Goal: Task Accomplishment & Management: Manage account settings

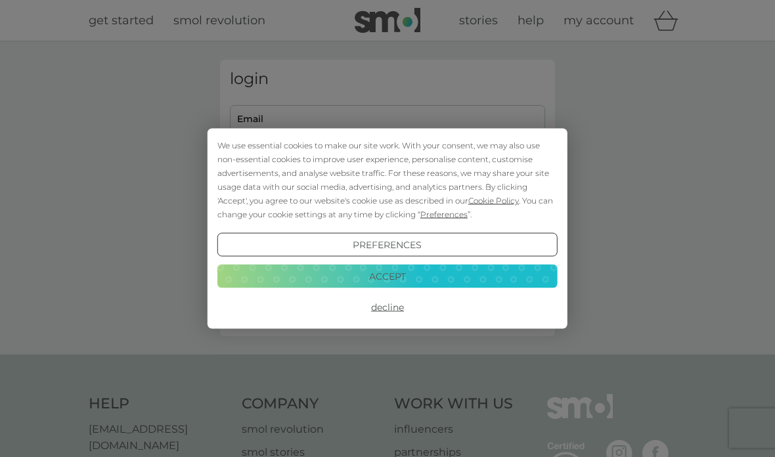
click at [394, 269] on button "Accept" at bounding box center [387, 276] width 340 height 24
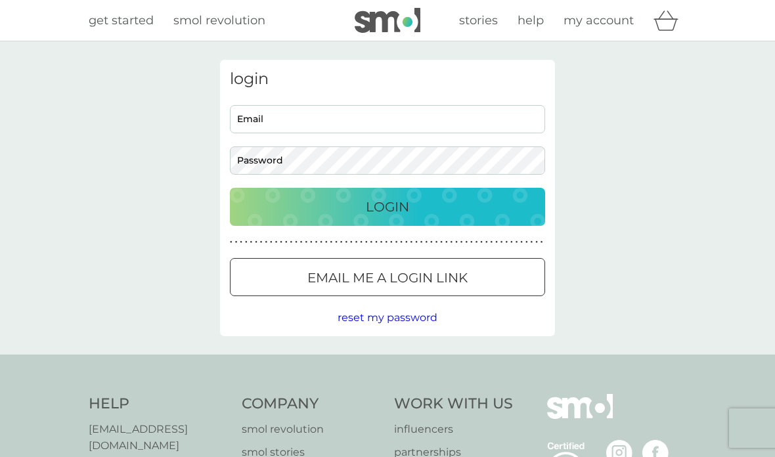
click at [288, 120] on input "Email" at bounding box center [387, 119] width 315 height 28
click at [412, 210] on div "Login" at bounding box center [387, 206] width 289 height 21
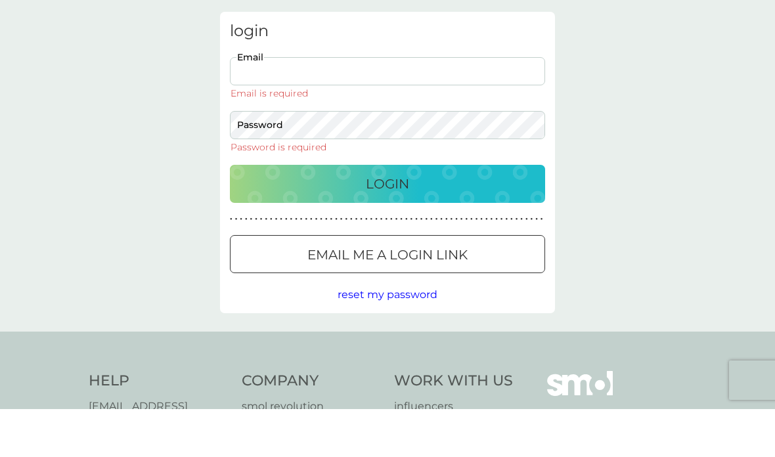
type input "[PERSON_NAME][EMAIL_ADDRESS][DOMAIN_NAME]"
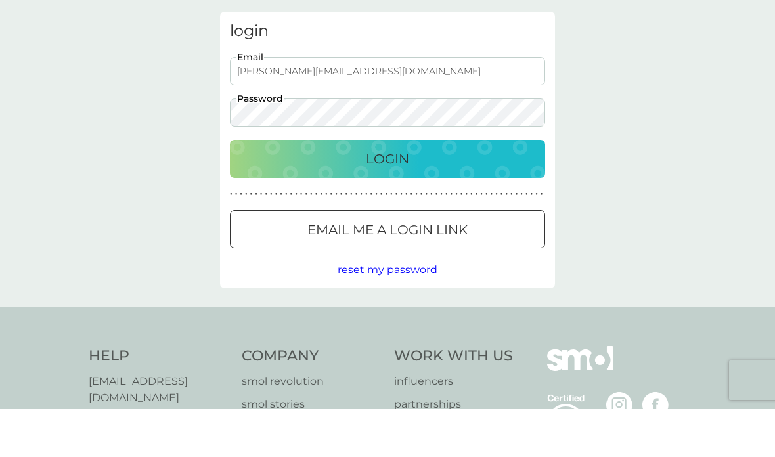
scroll to position [48, 0]
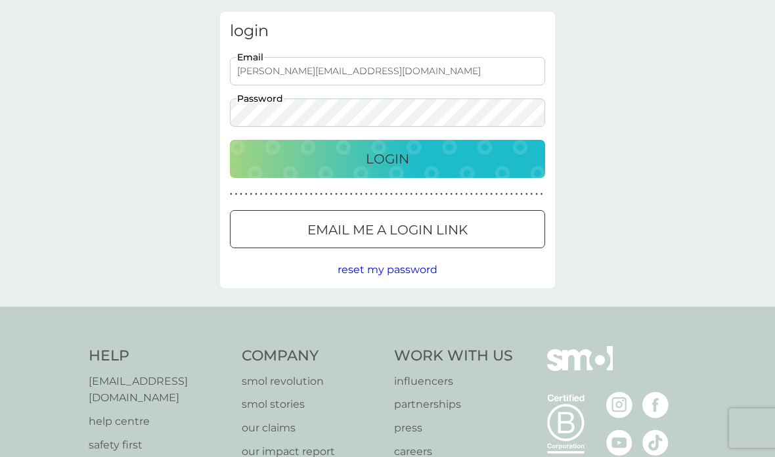
click at [403, 163] on p "Login" at bounding box center [387, 158] width 43 height 21
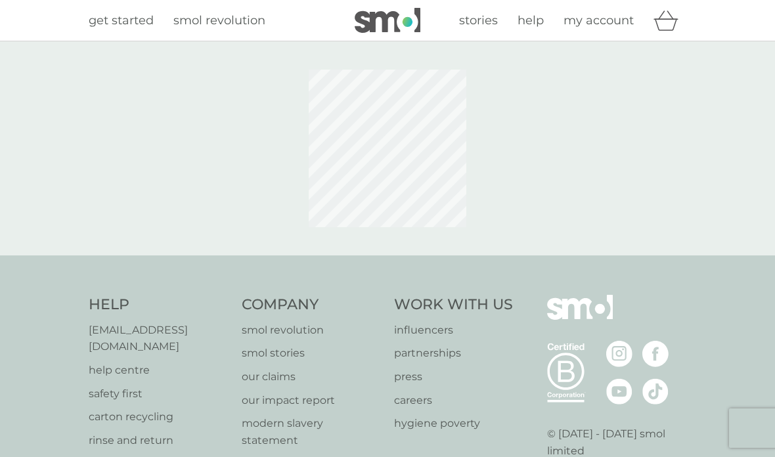
scroll to position [48, 0]
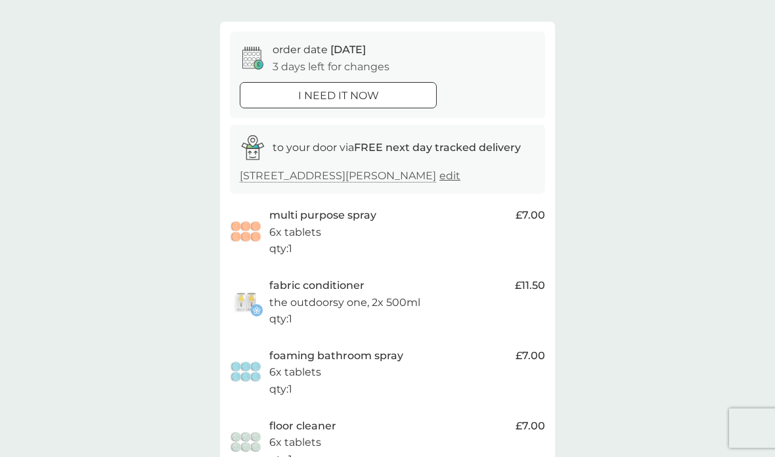
scroll to position [98, 0]
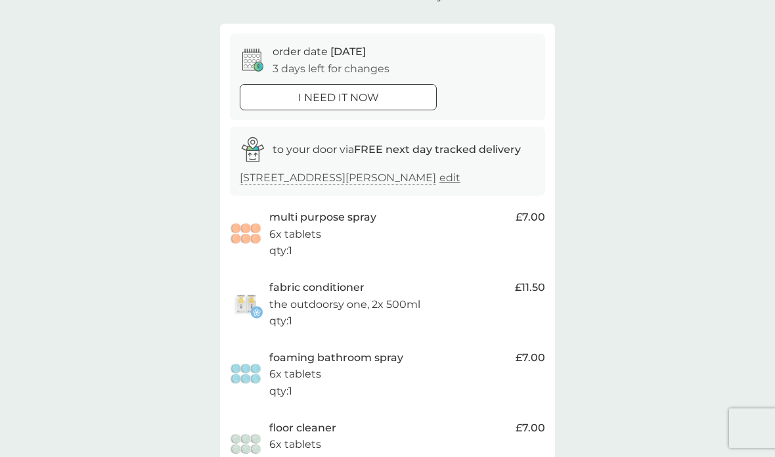
click at [391, 242] on div "multi purpose spray 6x tablets qty : 1" at bounding box center [389, 234] width 240 height 51
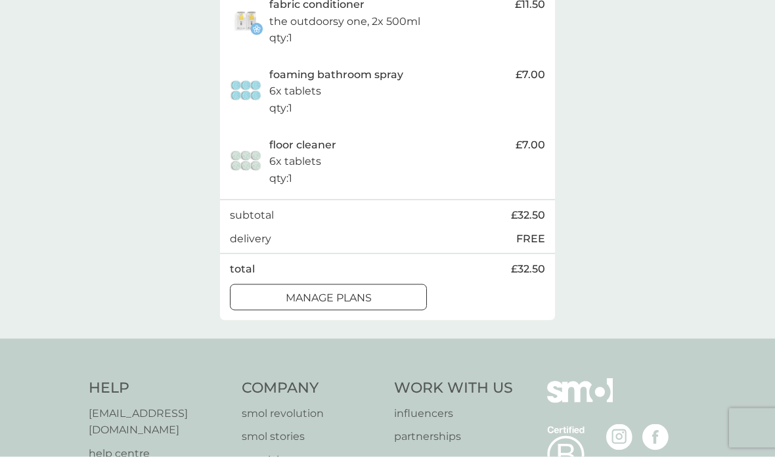
scroll to position [406, 0]
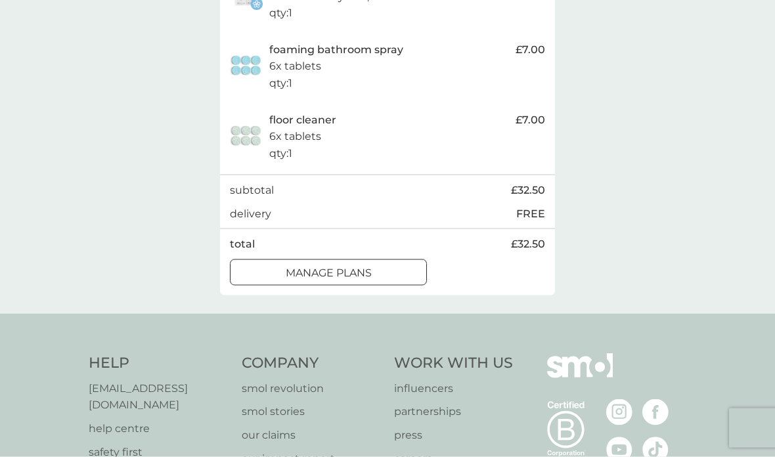
click at [337, 280] on div at bounding box center [328, 273] width 47 height 14
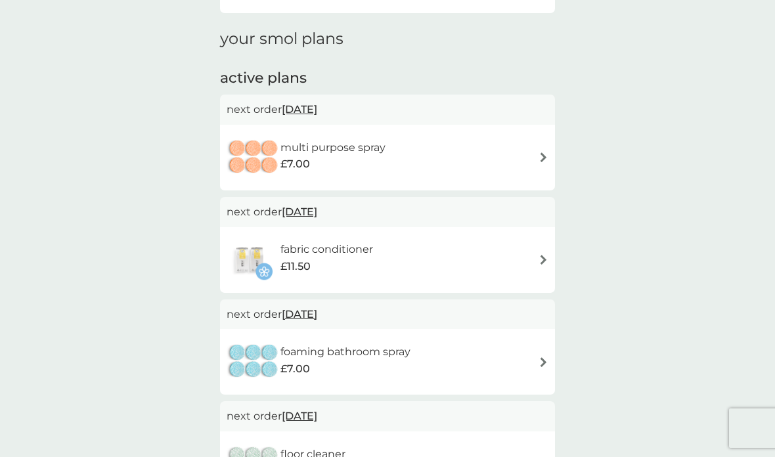
scroll to position [164, 0]
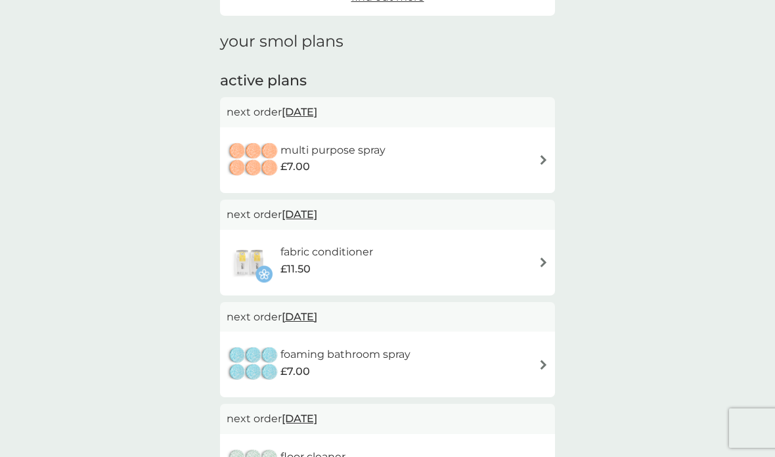
click at [544, 140] on div "multi purpose spray £7.00" at bounding box center [388, 160] width 322 height 46
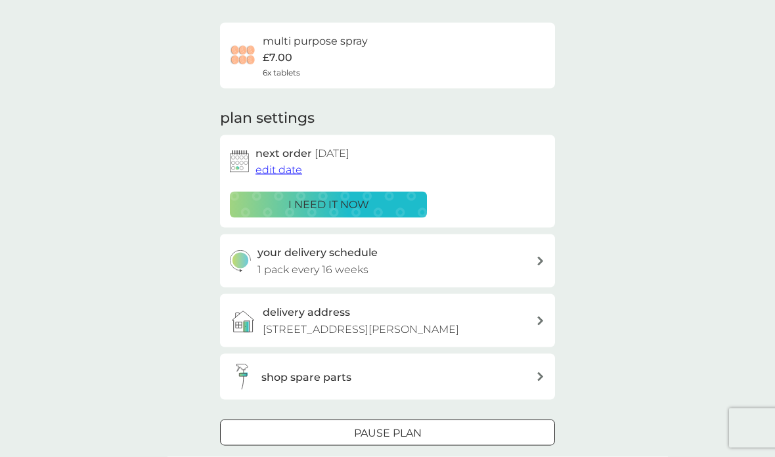
scroll to position [90, 0]
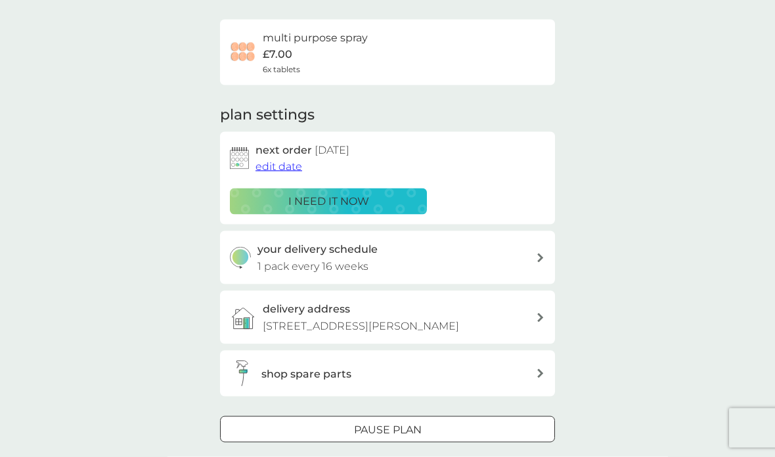
click at [286, 164] on span "edit date" at bounding box center [279, 166] width 47 height 12
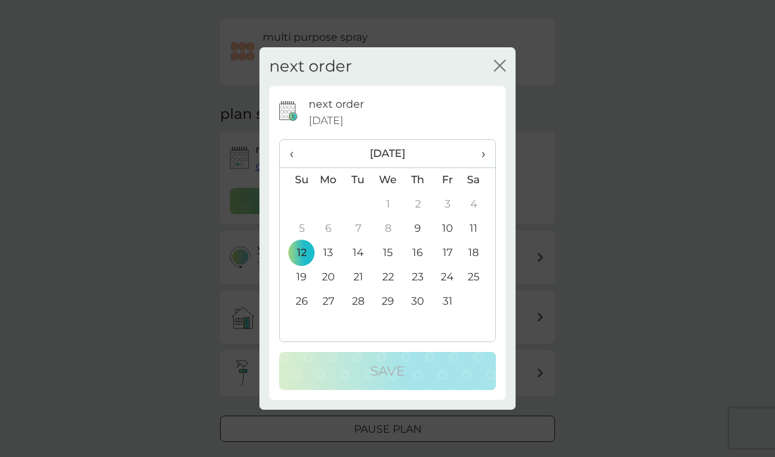
click at [493, 168] on th "›" at bounding box center [478, 154] width 33 height 28
click at [488, 168] on th "›" at bounding box center [478, 154] width 33 height 28
click at [292, 167] on span "‹" at bounding box center [297, 154] width 14 height 28
click at [485, 167] on span "›" at bounding box center [478, 154] width 13 height 28
click at [306, 265] on td "14" at bounding box center [296, 253] width 33 height 24
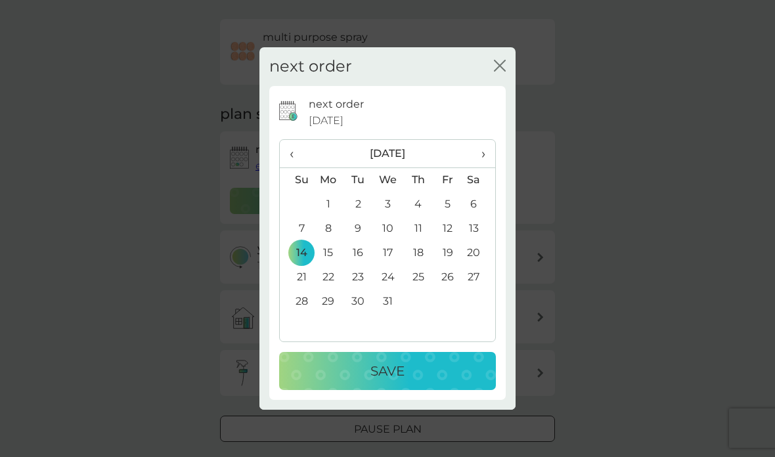
click at [447, 241] on td "12" at bounding box center [448, 229] width 30 height 24
click at [393, 382] on p "Save" at bounding box center [387, 371] width 34 height 21
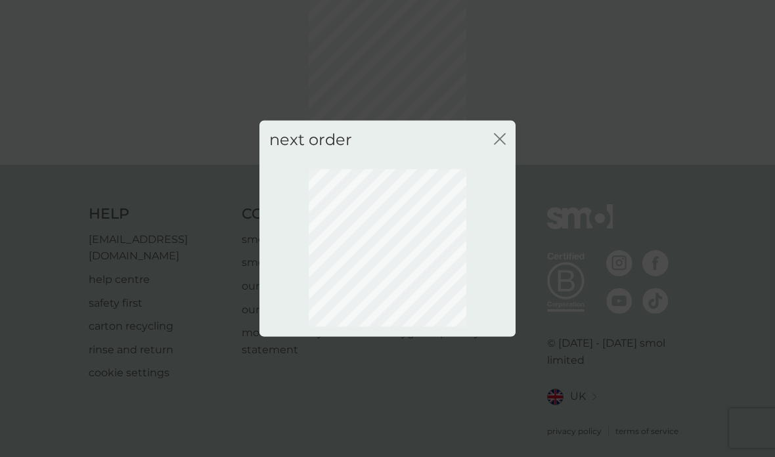
scroll to position [40, 0]
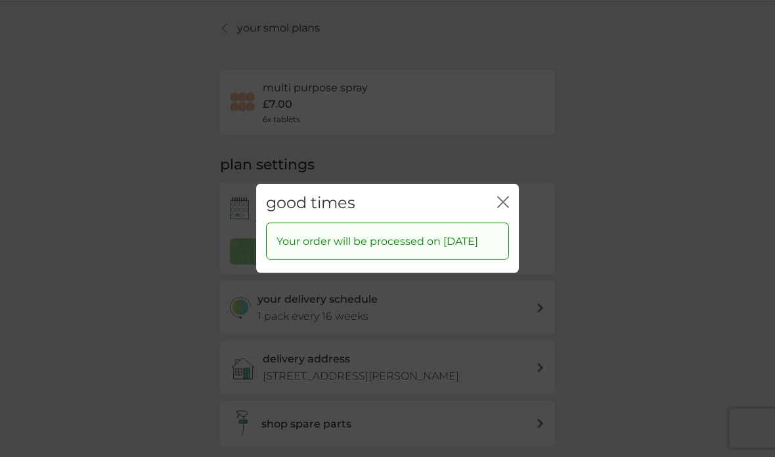
click at [502, 196] on icon "close" at bounding box center [503, 202] width 12 height 12
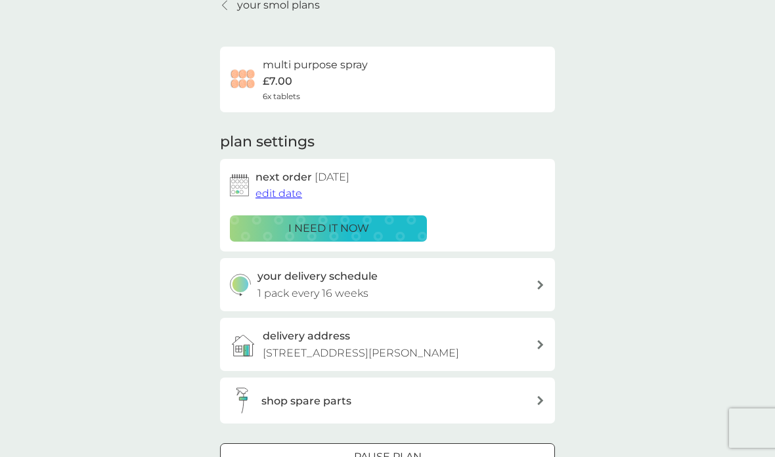
scroll to position [0, 0]
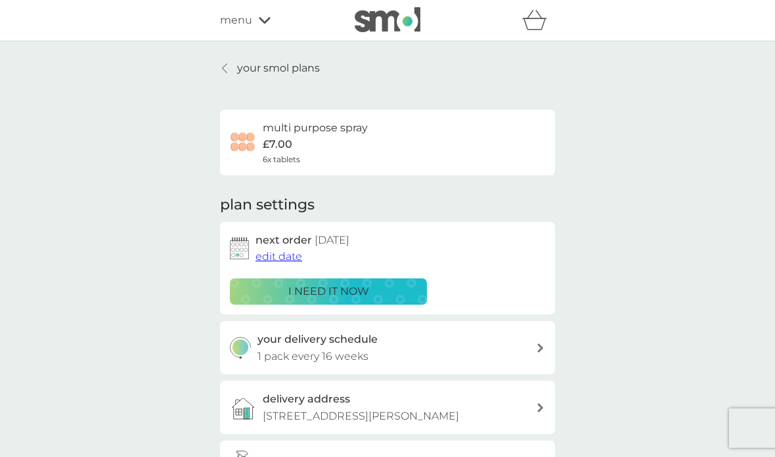
click at [234, 61] on link "your smol plans" at bounding box center [270, 68] width 100 height 17
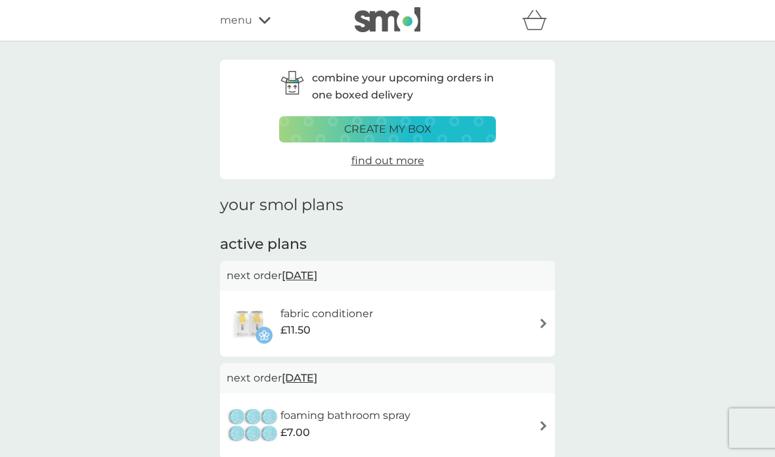
click at [541, 319] on img at bounding box center [544, 324] width 10 height 10
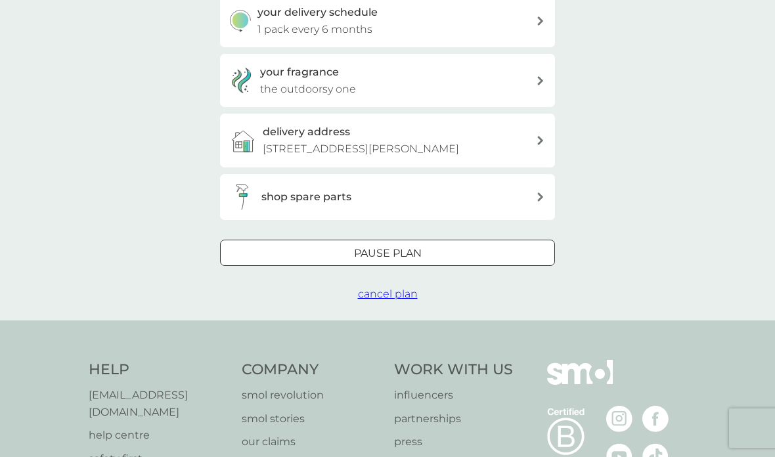
scroll to position [304, 0]
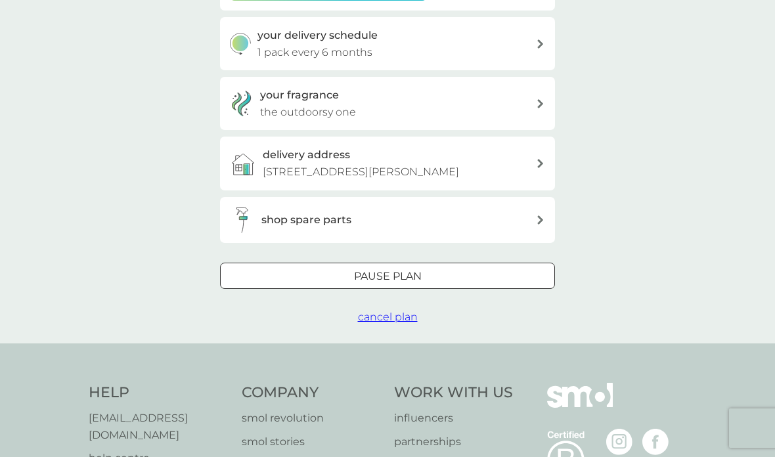
click at [389, 280] on div at bounding box center [388, 275] width 10 height 10
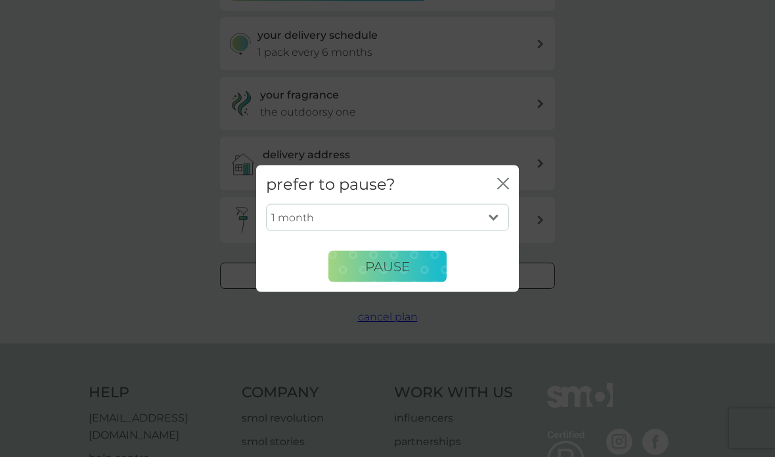
click at [503, 231] on select "1 month 2 months 3 months 4 months 5 months 6 months" at bounding box center [387, 218] width 243 height 28
select select "2"
click at [388, 274] on span "Pause" at bounding box center [387, 266] width 45 height 16
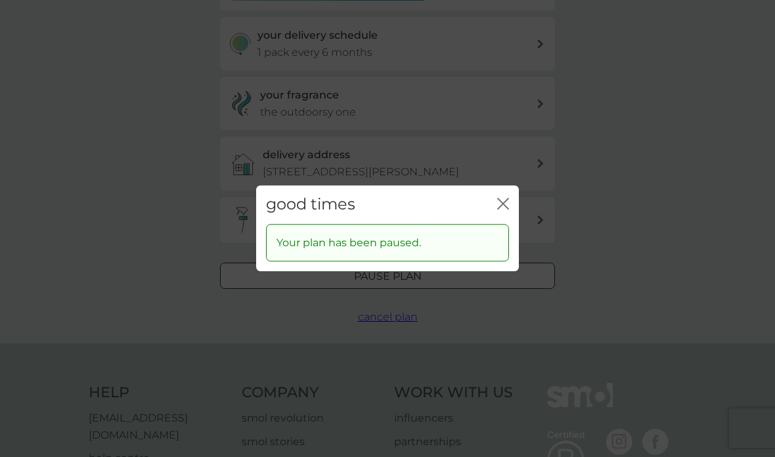
click at [503, 210] on icon "close" at bounding box center [503, 204] width 12 height 12
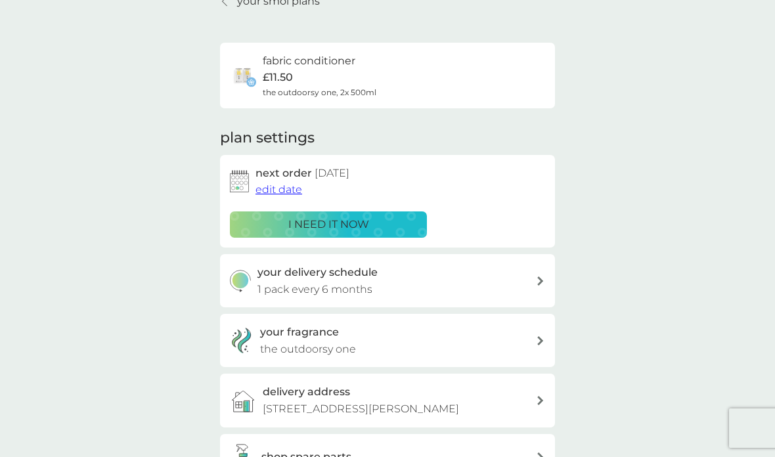
scroll to position [58, 0]
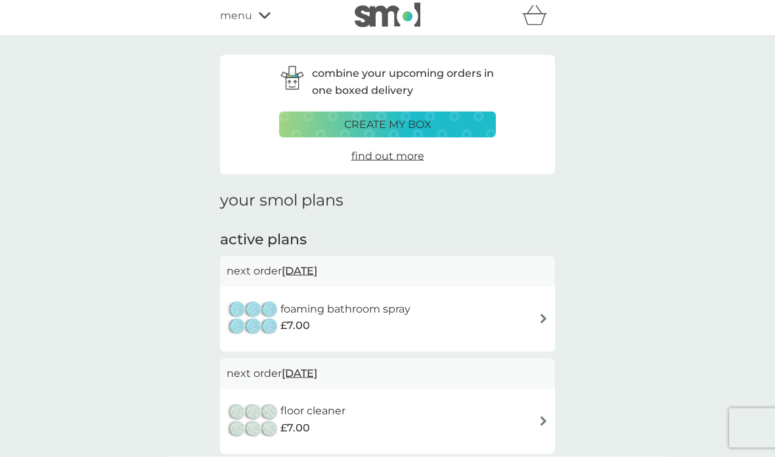
scroll to position [6, 0]
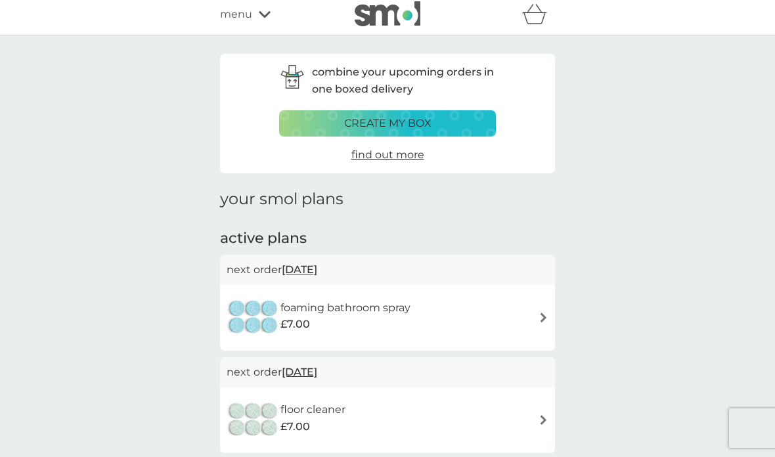
click at [311, 305] on h6 "foaming bathroom spray" at bounding box center [345, 308] width 130 height 17
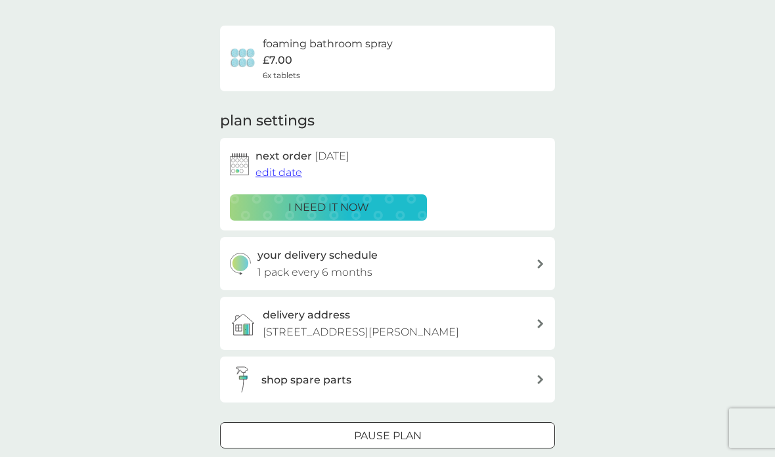
scroll to position [86, 0]
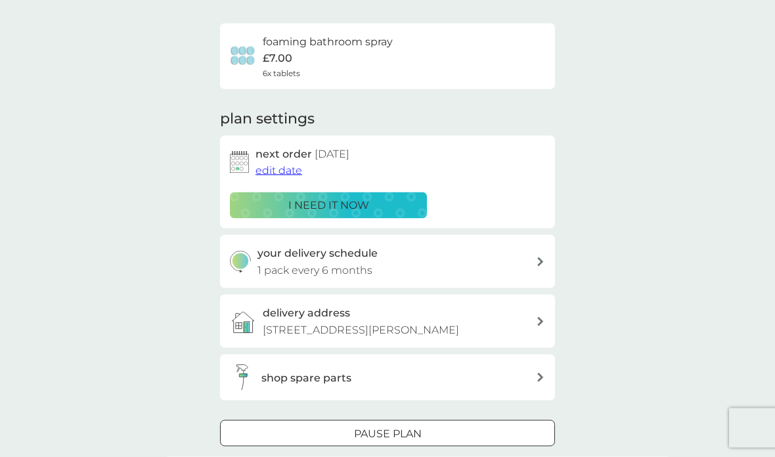
click at [386, 441] on div at bounding box center [387, 435] width 47 height 14
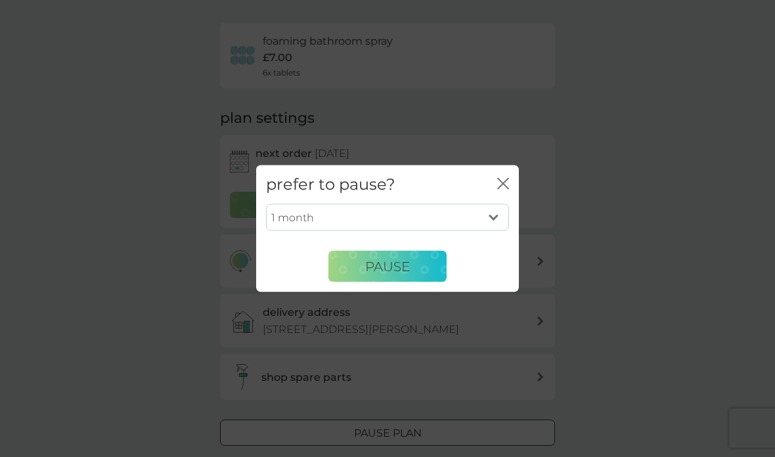
click at [388, 274] on span "Pause" at bounding box center [387, 266] width 45 height 16
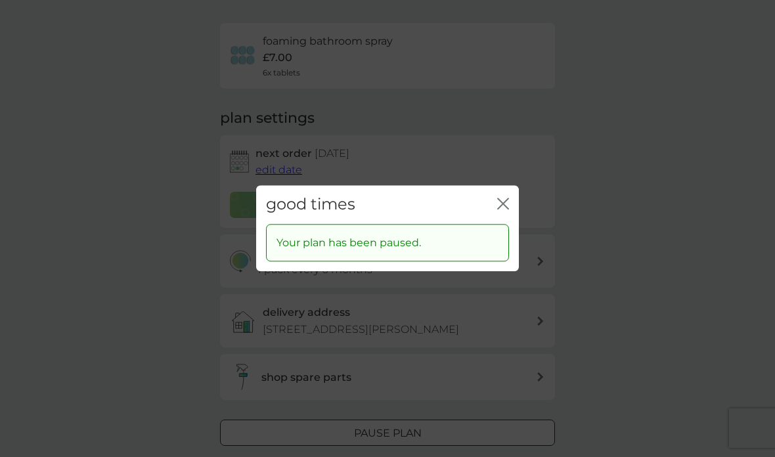
click at [504, 217] on div "good times close" at bounding box center [387, 204] width 263 height 39
click at [501, 210] on icon "close" at bounding box center [503, 204] width 12 height 12
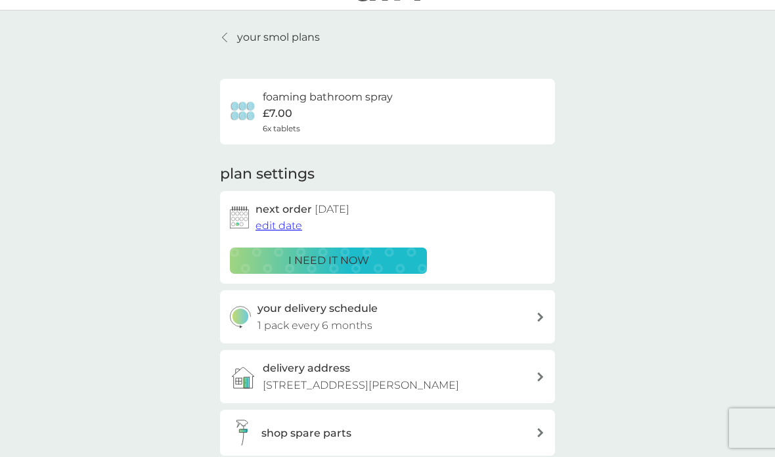
scroll to position [0, 0]
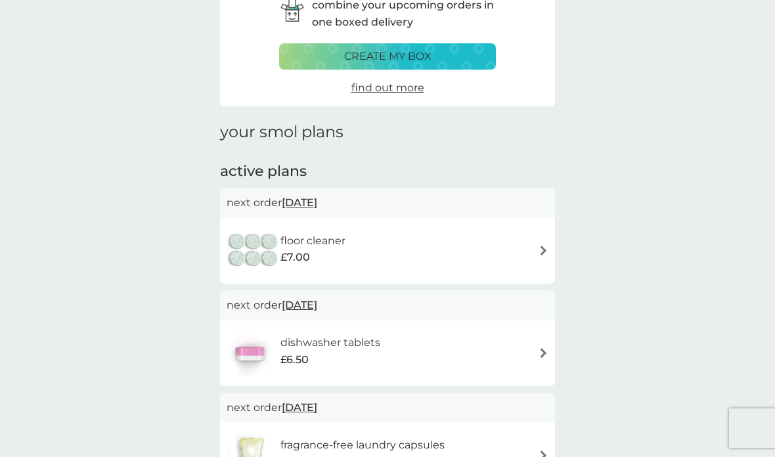
scroll to position [93, 0]
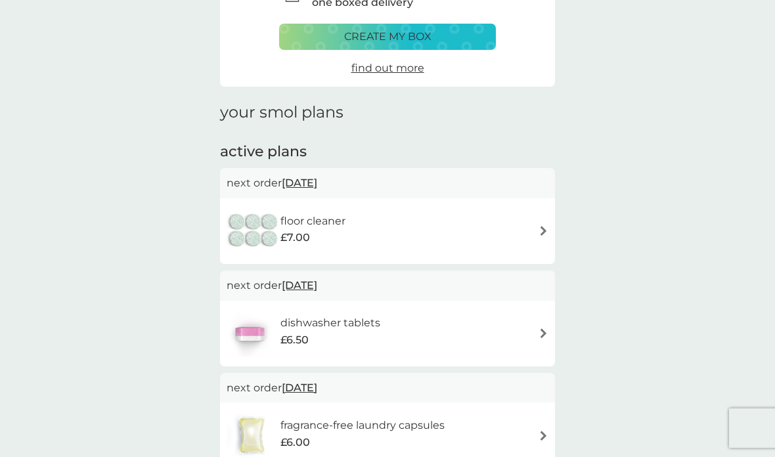
click at [309, 220] on h6 "floor cleaner" at bounding box center [312, 221] width 65 height 17
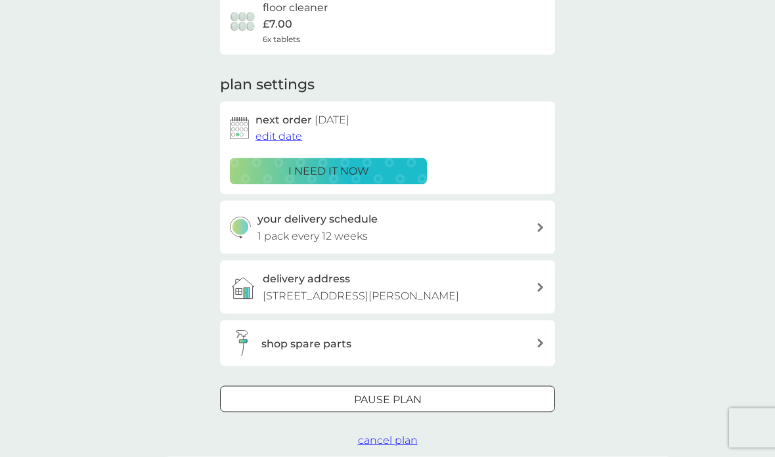
scroll to position [116, 0]
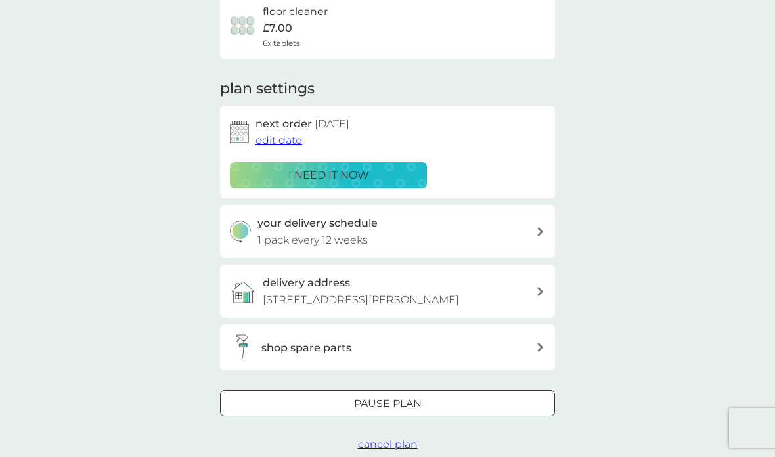
click at [403, 409] on div at bounding box center [387, 404] width 47 height 14
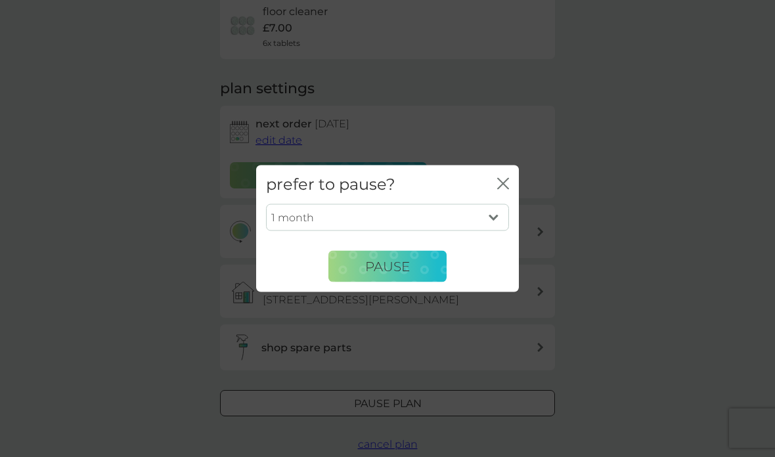
click at [398, 274] on span "Pause" at bounding box center [387, 266] width 45 height 16
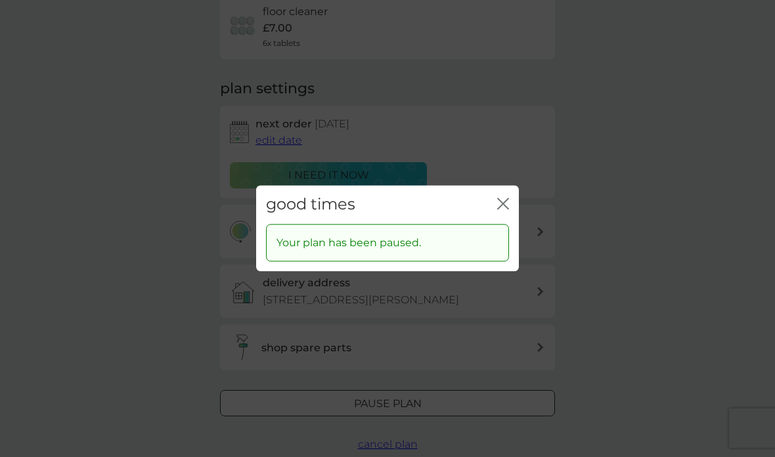
click at [508, 209] on icon "close" at bounding box center [505, 203] width 5 height 11
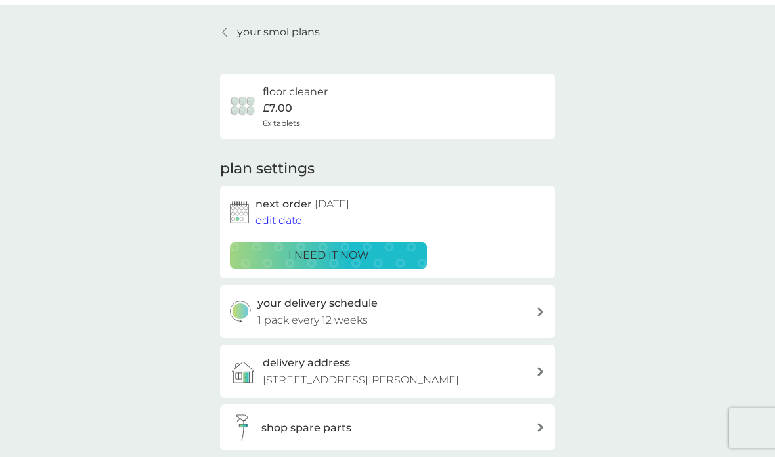
scroll to position [0, 0]
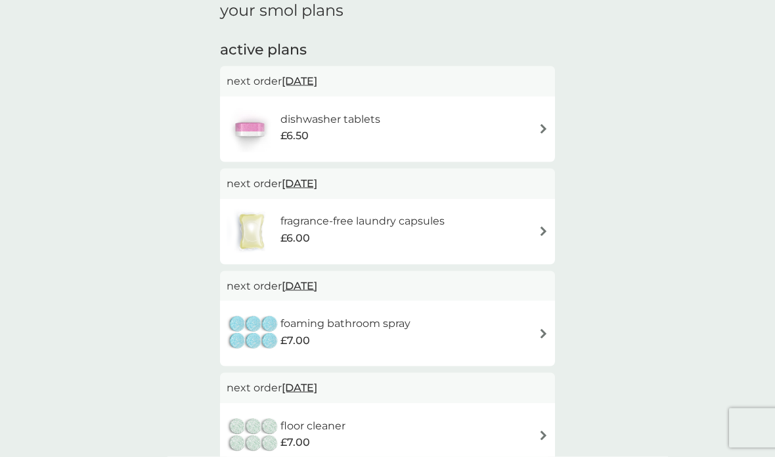
scroll to position [195, 0]
click at [452, 135] on div "dishwasher tablets £6.50" at bounding box center [388, 129] width 322 height 46
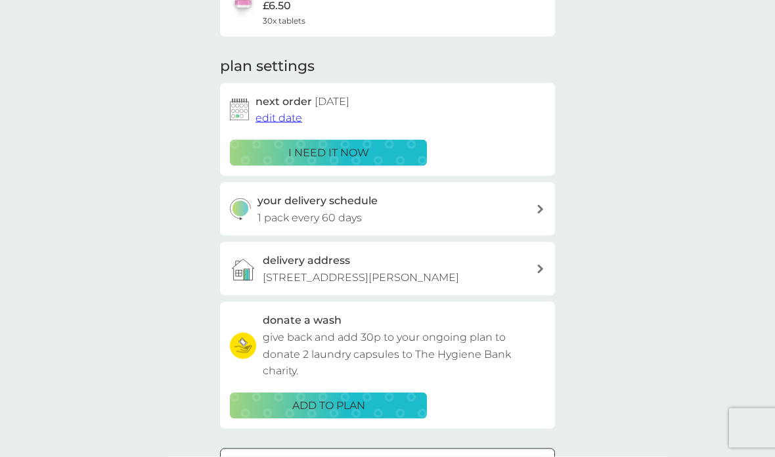
scroll to position [138, 0]
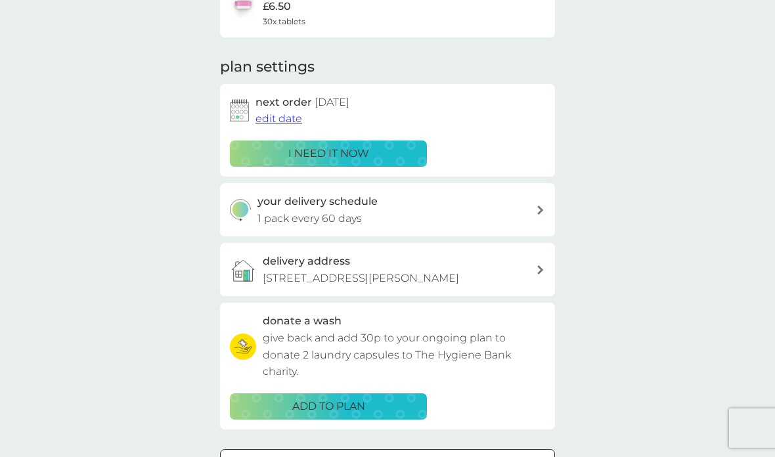
click at [399, 456] on div at bounding box center [387, 463] width 47 height 14
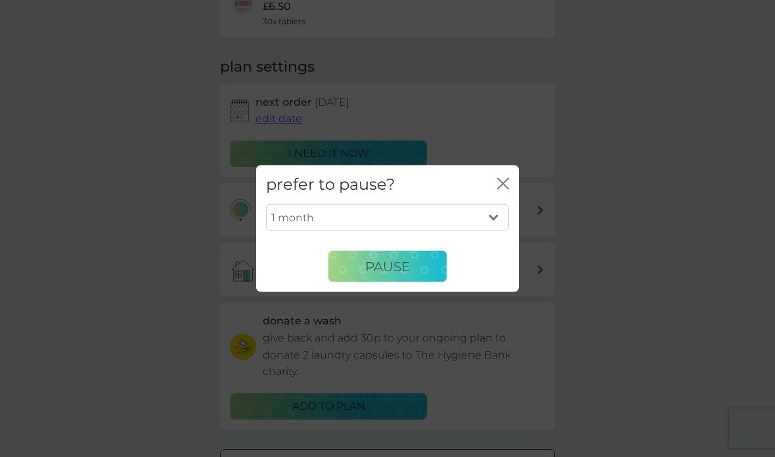
click at [511, 204] on div "prefer to pause? close" at bounding box center [387, 185] width 263 height 39
click at [407, 274] on span "Pause" at bounding box center [387, 266] width 45 height 16
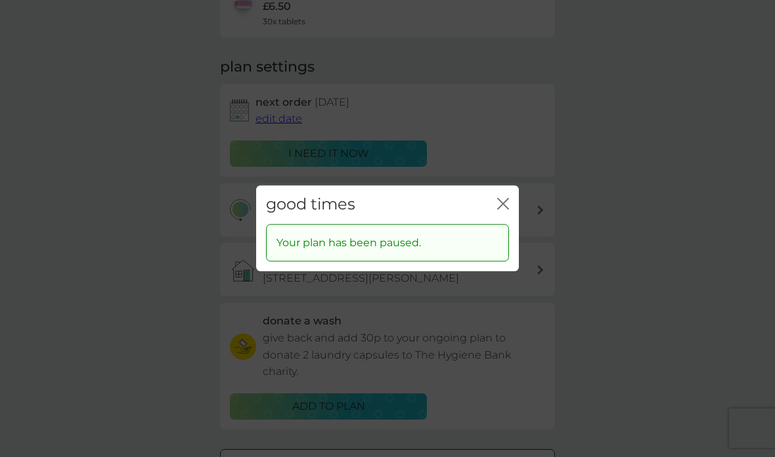
click at [502, 209] on icon "close" at bounding box center [500, 203] width 5 height 11
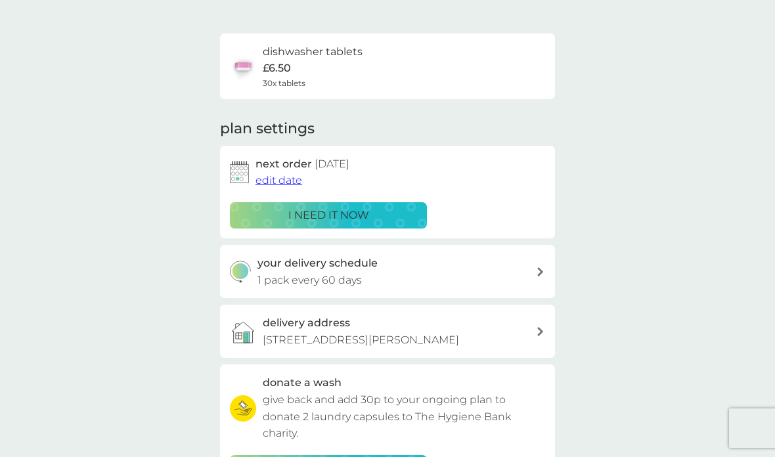
scroll to position [0, 0]
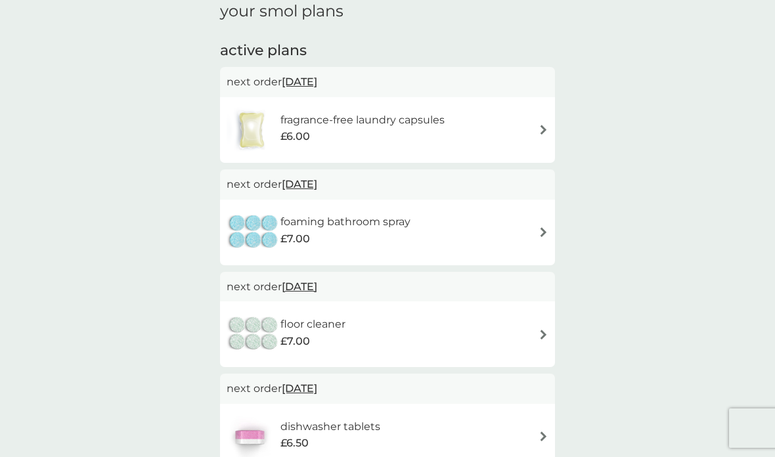
scroll to position [193, 0]
click at [543, 125] on img at bounding box center [544, 130] width 10 height 10
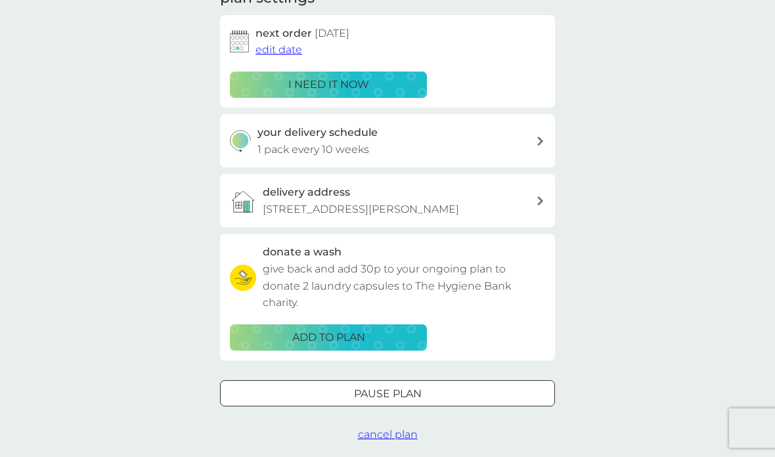
scroll to position [189, 0]
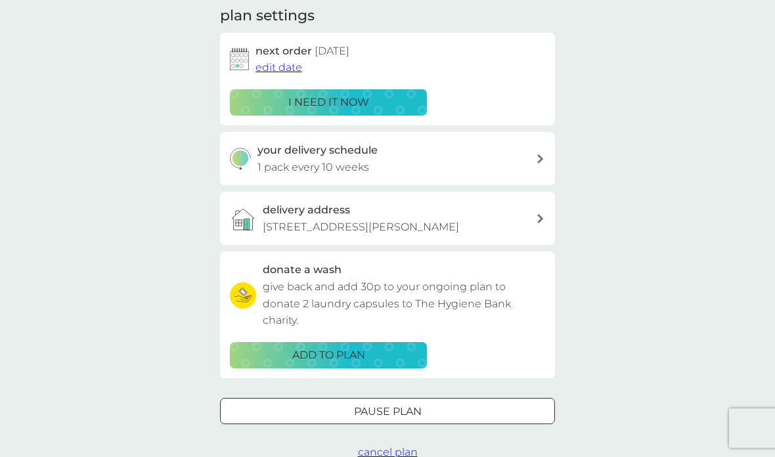
click at [286, 63] on span "edit date" at bounding box center [279, 67] width 47 height 12
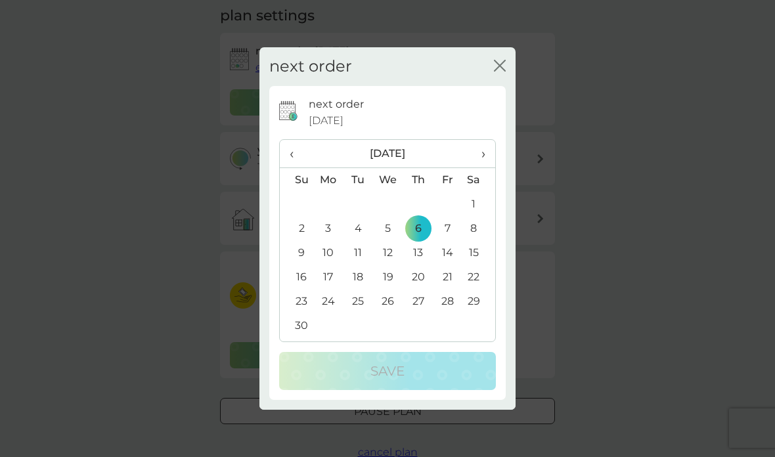
click at [298, 167] on span "‹" at bounding box center [297, 154] width 14 height 28
click at [453, 314] on td "31" at bounding box center [448, 302] width 30 height 24
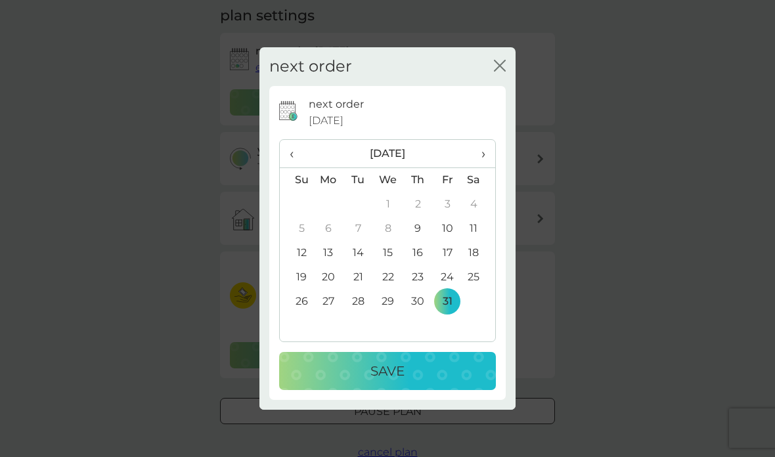
click at [398, 382] on p "Save" at bounding box center [387, 371] width 34 height 21
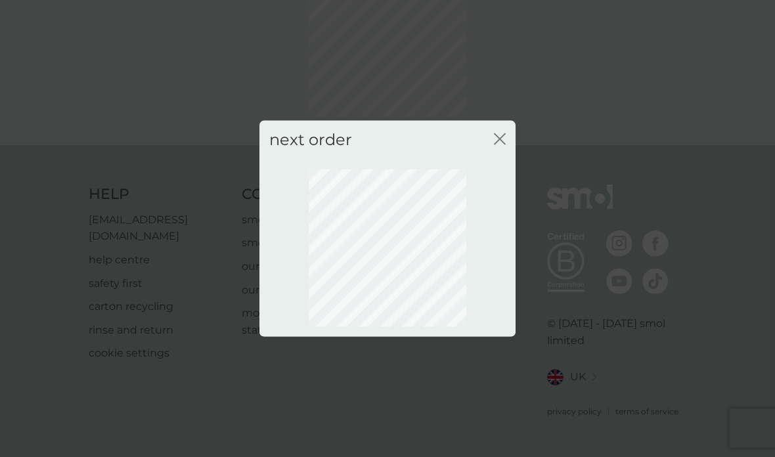
scroll to position [40, 0]
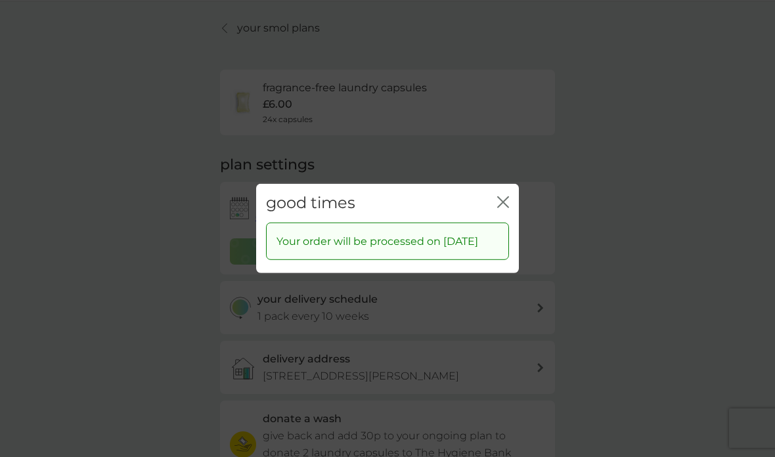
click at [510, 189] on div "good times close" at bounding box center [387, 203] width 263 height 39
click at [508, 197] on icon "close" at bounding box center [505, 202] width 5 height 11
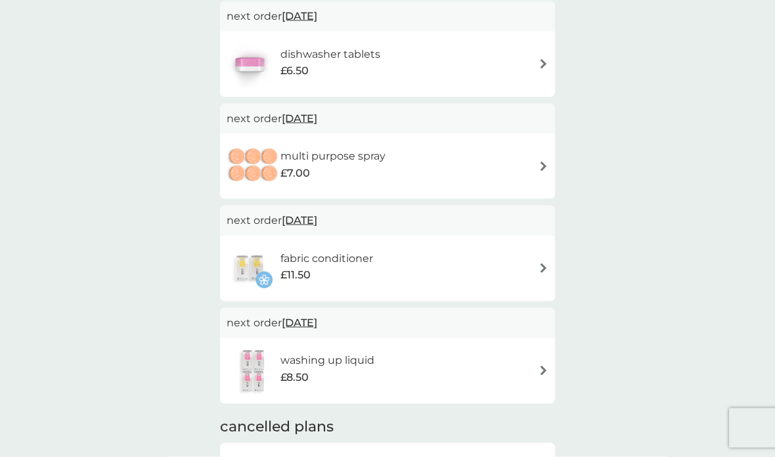
scroll to position [529, 0]
